Goal: Share content

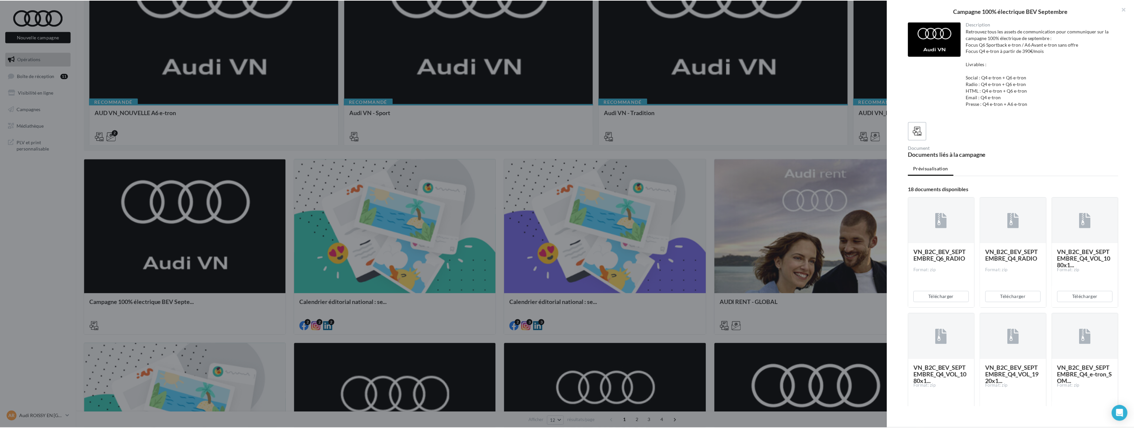
scroll to position [492, 0]
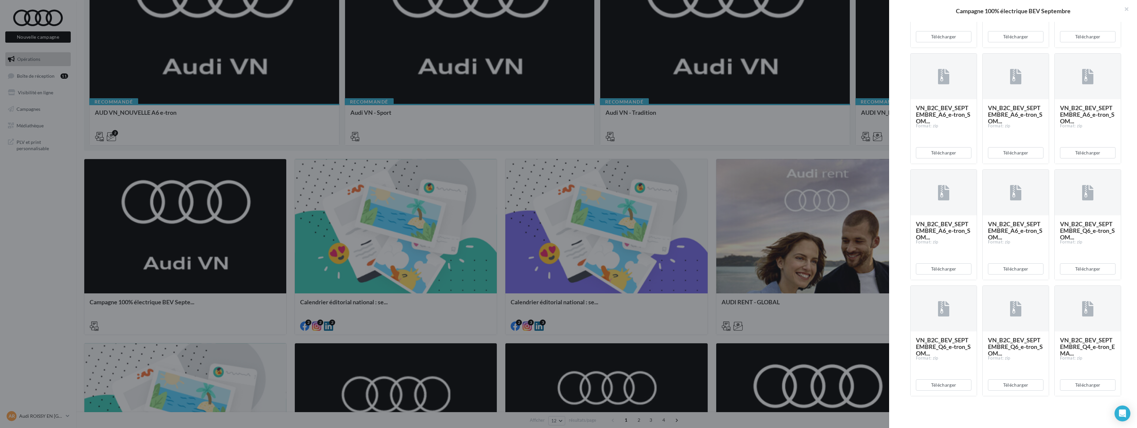
click at [451, 234] on div at bounding box center [568, 214] width 1137 height 428
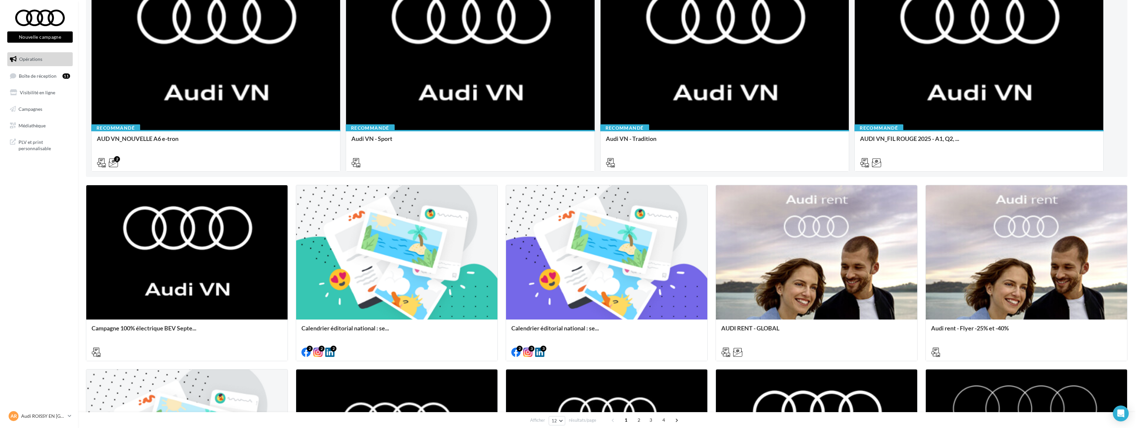
scroll to position [138, 0]
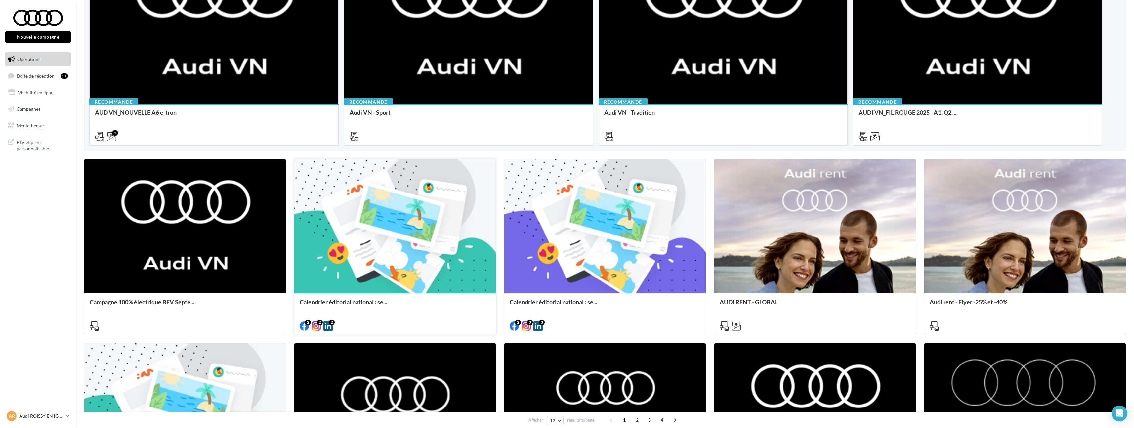
click at [398, 284] on div at bounding box center [394, 226] width 201 height 135
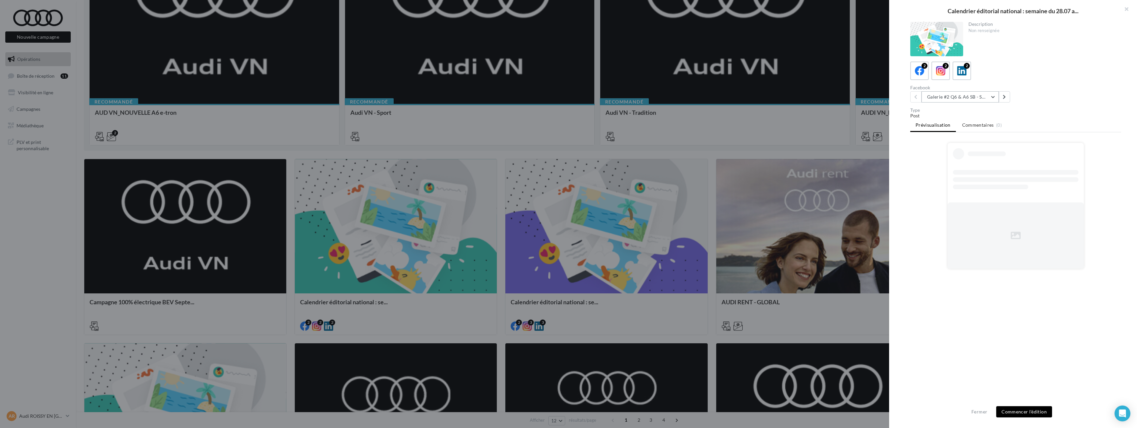
click at [976, 97] on button "Galerie #2 Q6 & A6 SB - Shooting NV" at bounding box center [960, 96] width 77 height 11
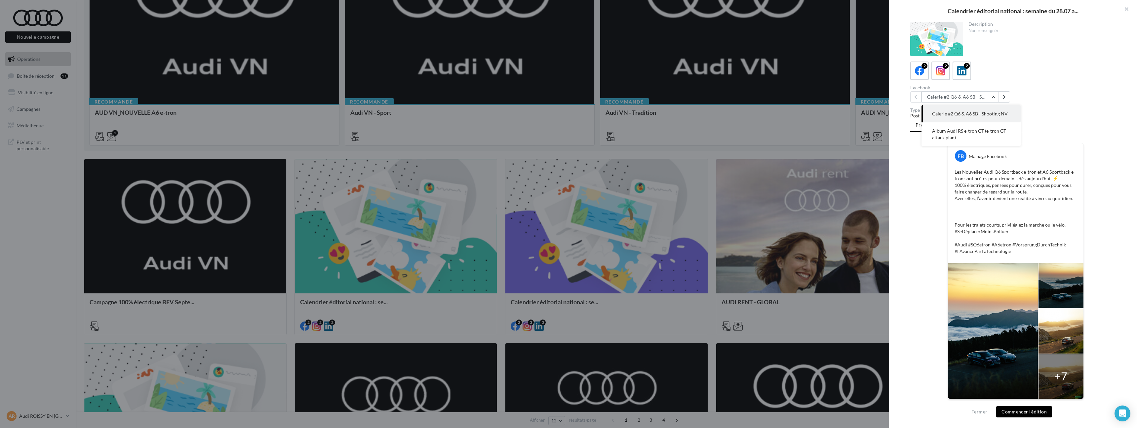
click at [1075, 91] on div "Facebook Galerie #2 Q6 & A6 SB - Shooting NV Galerie #2 Q6 & A6 SB - Shooting N…" at bounding box center [1019, 93] width 216 height 17
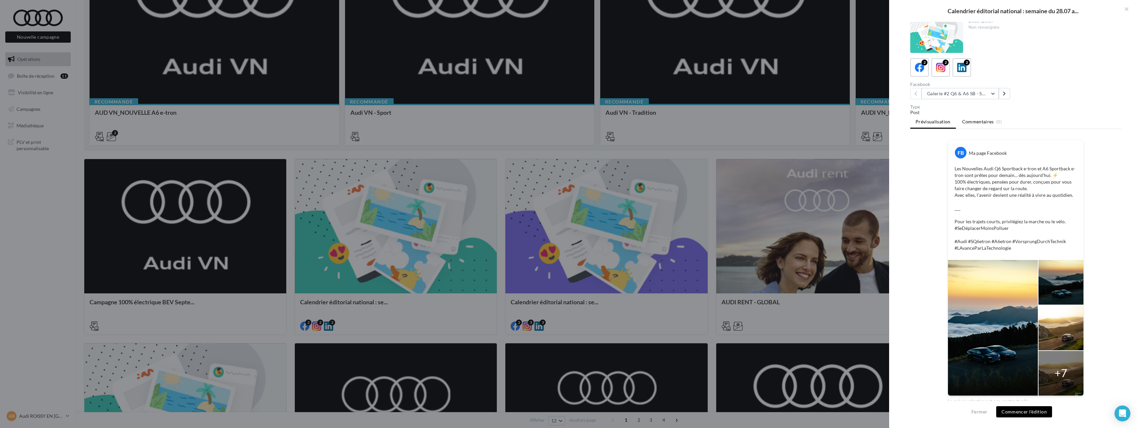
scroll to position [0, 0]
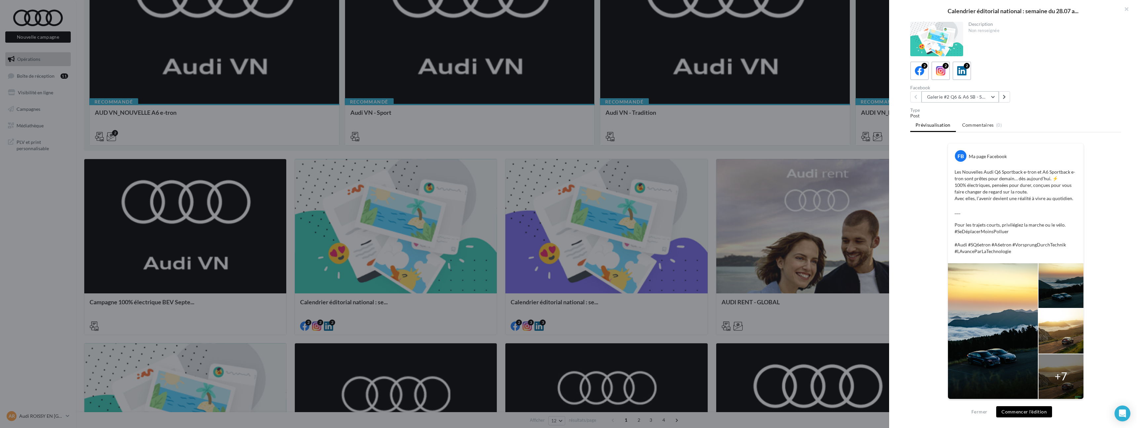
click at [966, 96] on button "Galerie #2 Q6 & A6 SB - Shooting NV" at bounding box center [960, 96] width 77 height 11
click at [976, 132] on span "Album Audi RS e-tron GT (e-tron GT attack plan)" at bounding box center [969, 134] width 74 height 12
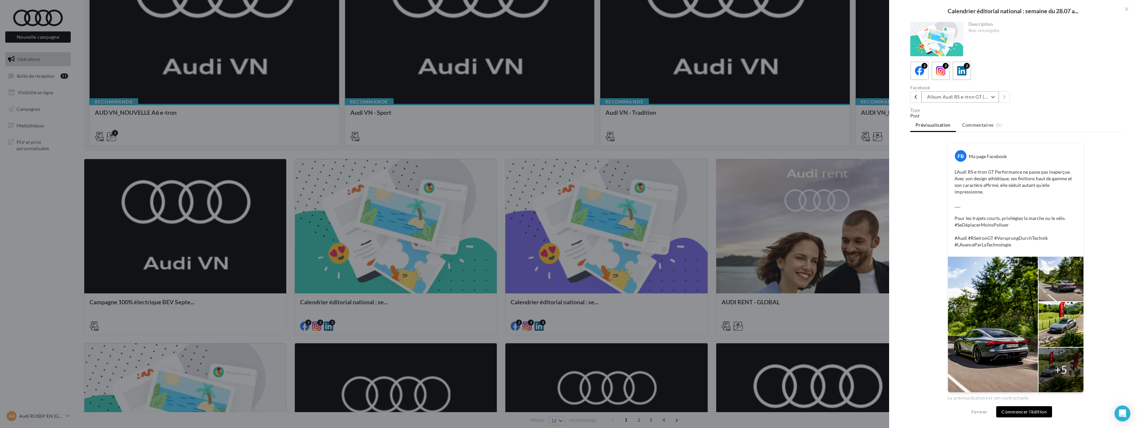
click at [973, 99] on button "Album Audi RS e-tron GT (e-tron GT attack plan)" at bounding box center [960, 96] width 77 height 11
click at [976, 107] on button "Galerie #2 Q6 & A6 SB - Shooting NV" at bounding box center [971, 113] width 99 height 17
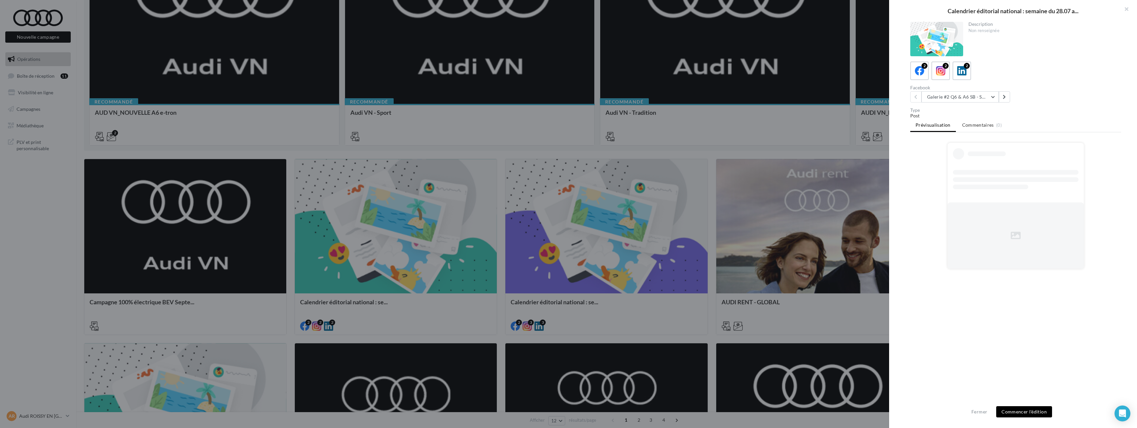
click at [663, 147] on div at bounding box center [568, 214] width 1137 height 428
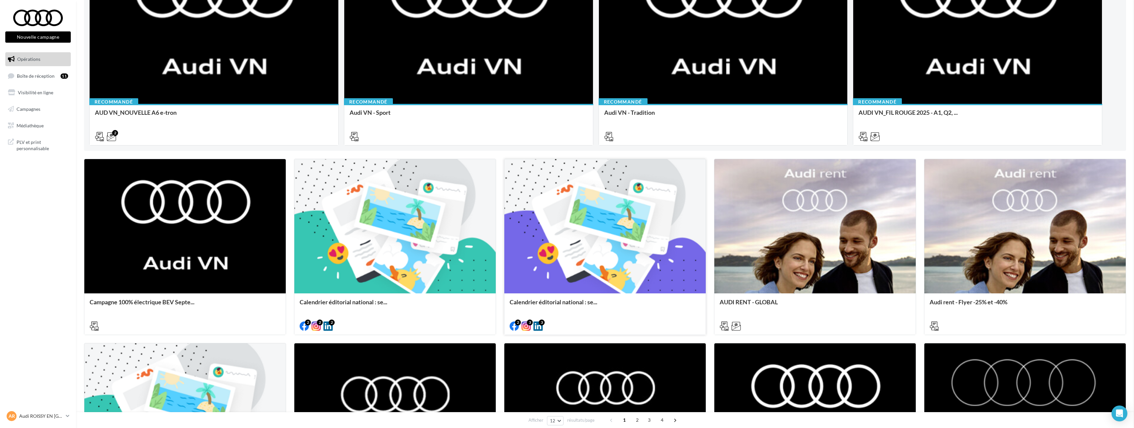
click at [563, 260] on div at bounding box center [604, 226] width 201 height 135
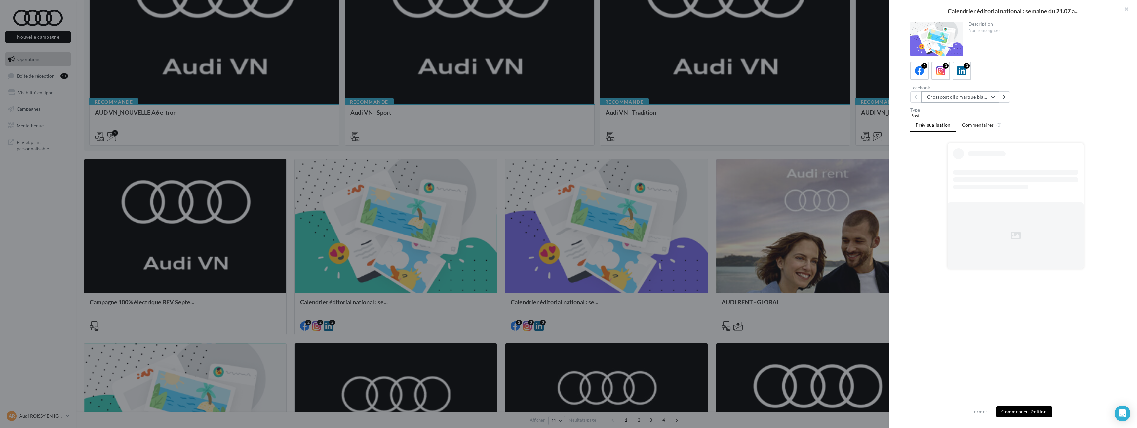
click at [945, 95] on button "Crosspost clip marque blanche Canal+ Sport" at bounding box center [960, 96] width 77 height 11
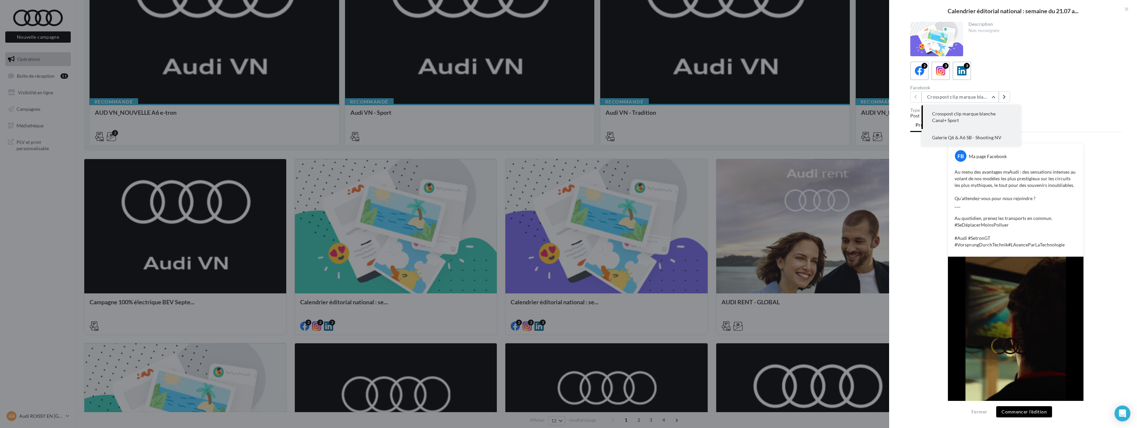
click at [971, 137] on span "Galerie Q6 & A6 SB - Shooting NV" at bounding box center [966, 138] width 69 height 6
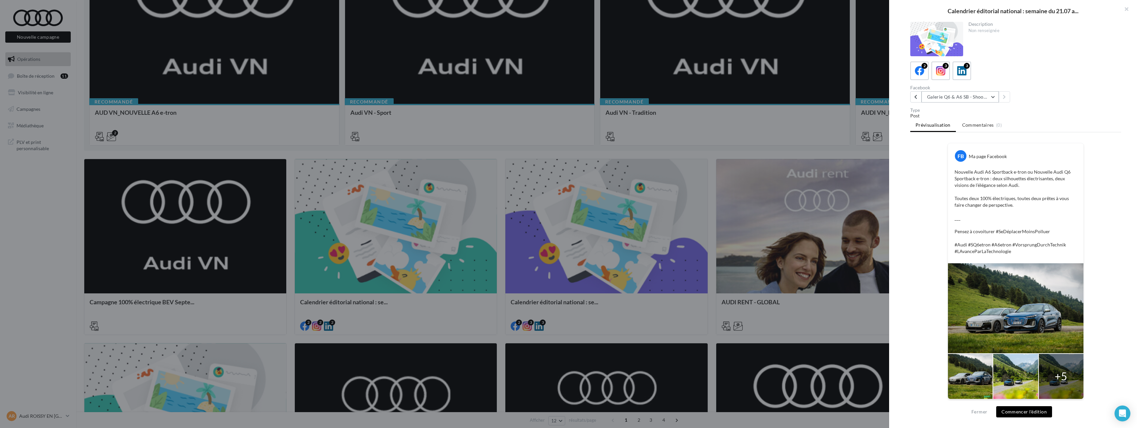
click at [953, 98] on button "Galerie Q6 & A6 SB - Shooting NV" at bounding box center [960, 96] width 77 height 11
click at [952, 116] on span "Crosspost clip marque blanche Canal+ Sport" at bounding box center [963, 117] width 63 height 12
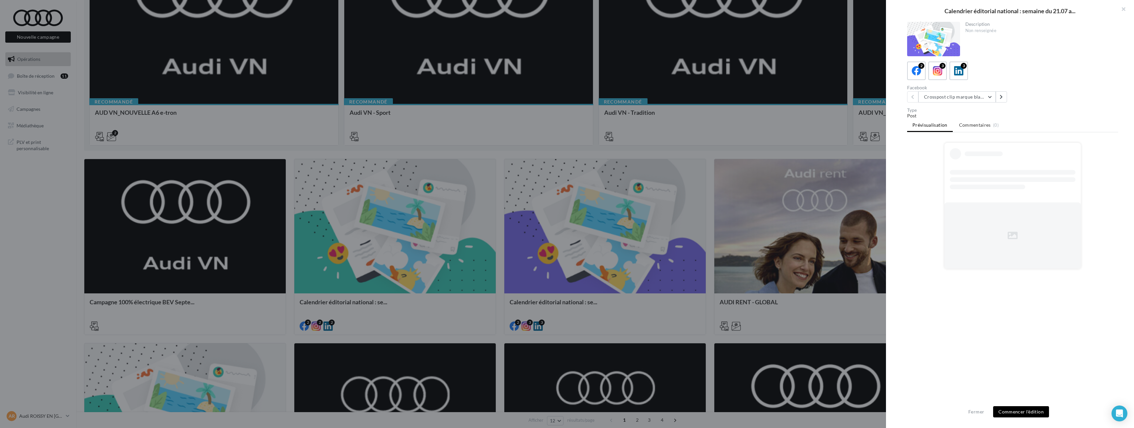
click at [674, 238] on div at bounding box center [567, 214] width 1134 height 428
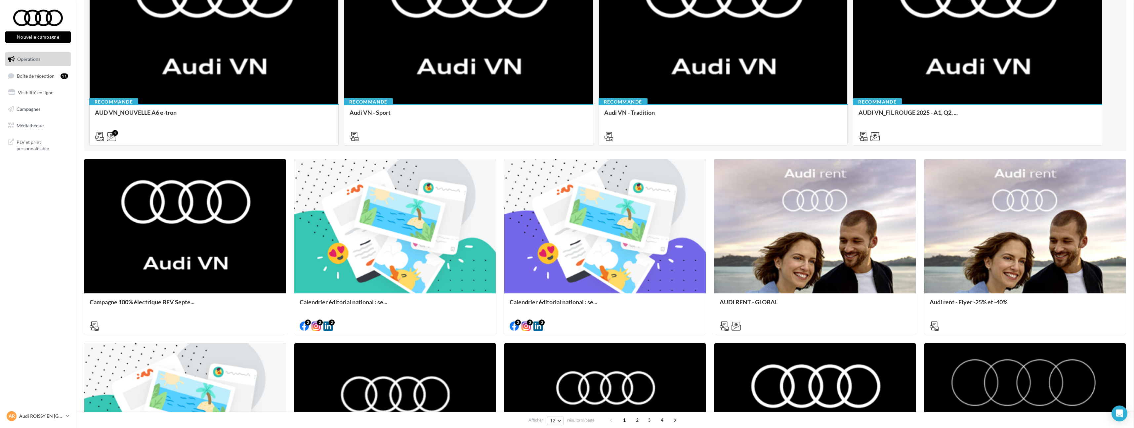
click at [674, 238] on div at bounding box center [604, 226] width 201 height 135
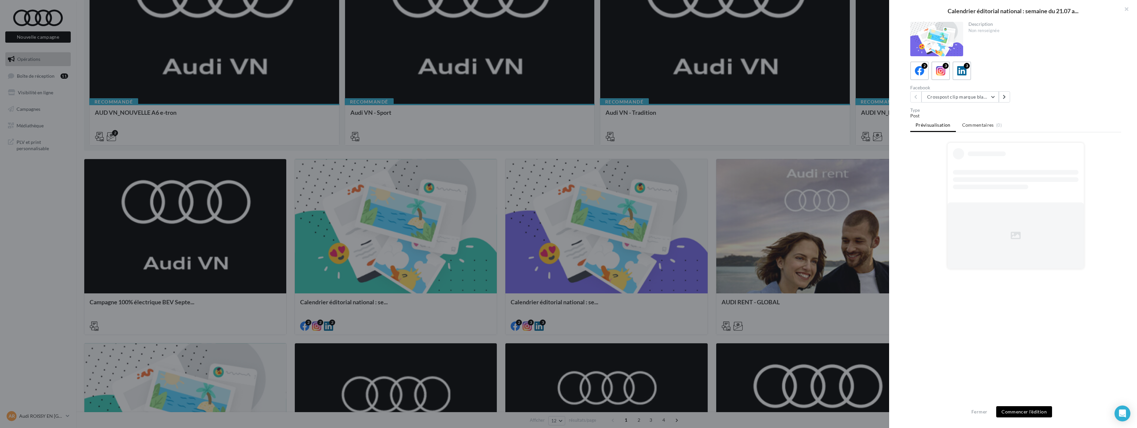
click at [429, 229] on div at bounding box center [568, 214] width 1137 height 428
